Goal: Navigation & Orientation: Find specific page/section

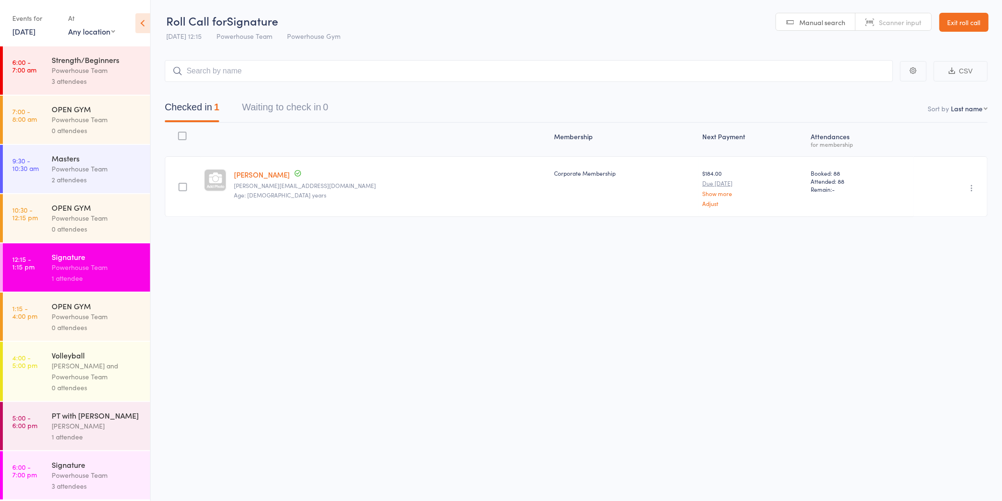
click at [135, 21] on icon at bounding box center [142, 23] width 15 height 20
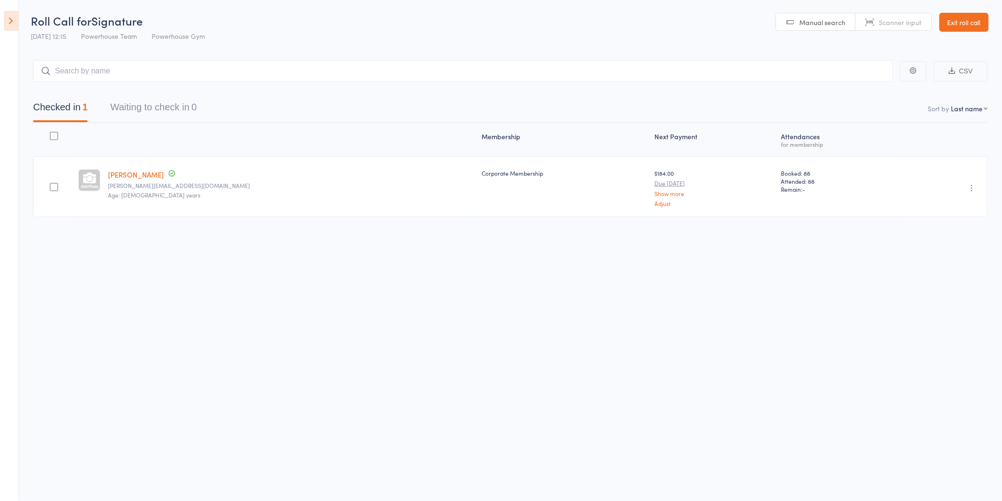
click at [962, 23] on link "Exit roll call" at bounding box center [963, 22] width 49 height 19
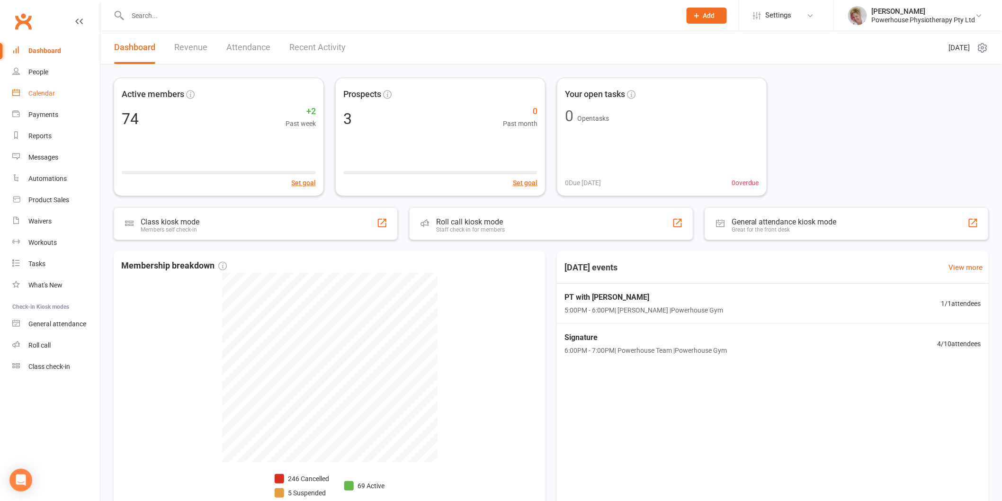
click at [38, 86] on link "Calendar" at bounding box center [56, 93] width 88 height 21
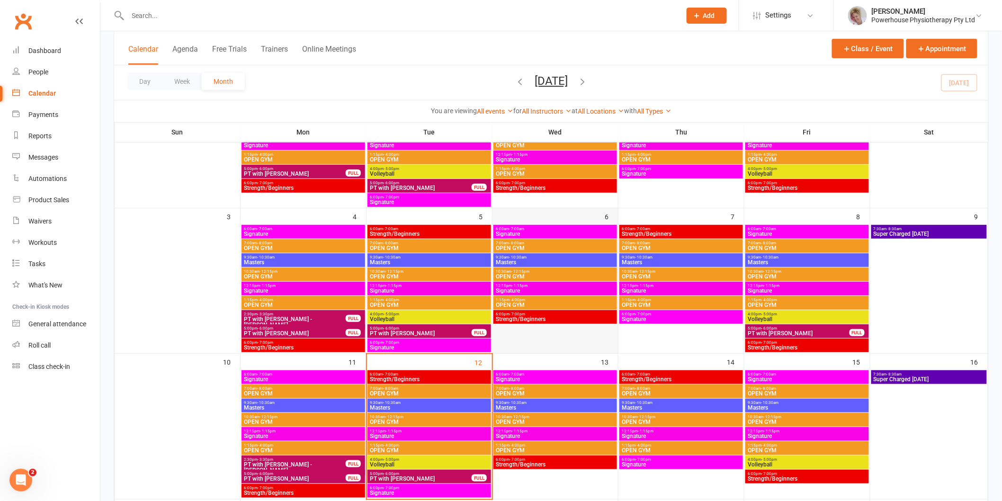
scroll to position [136, 0]
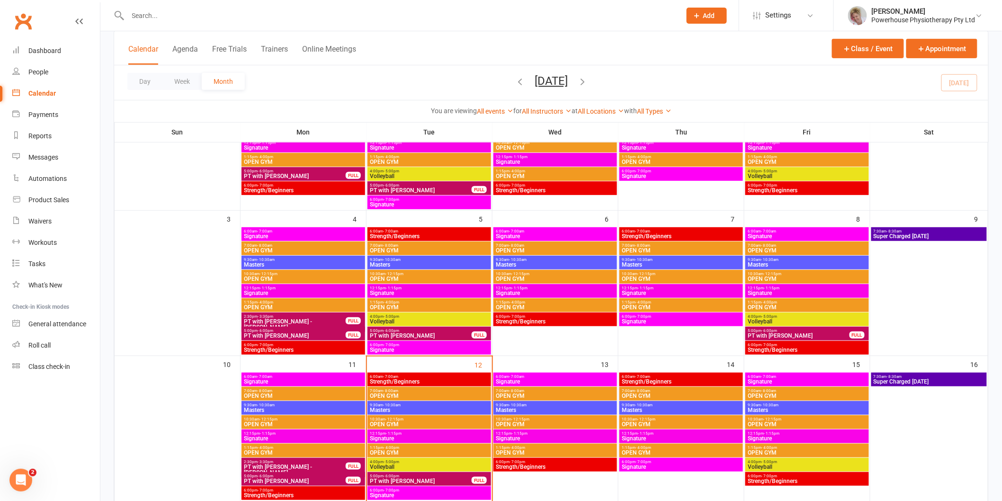
click at [545, 376] on span "6:00am - 7:00am" at bounding box center [555, 377] width 120 height 4
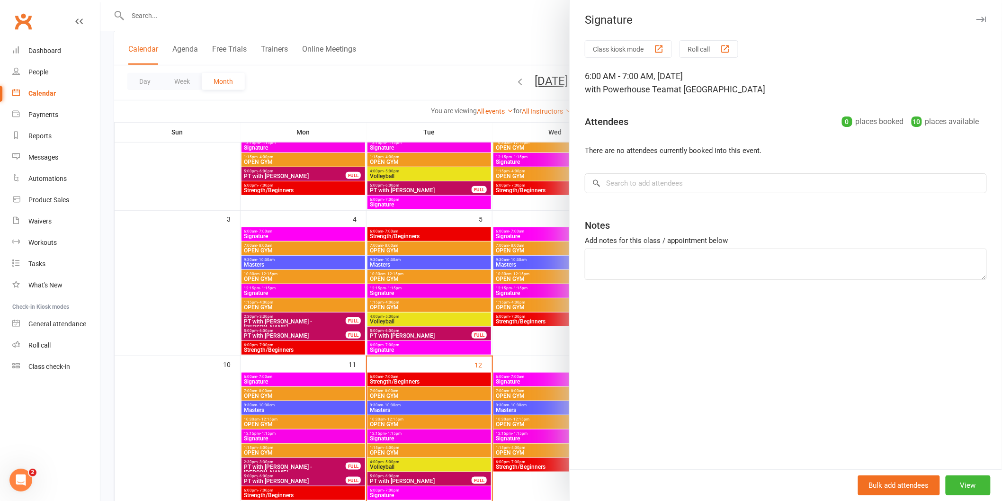
click at [976, 18] on icon "button" at bounding box center [981, 20] width 10 height 6
